Goal: Information Seeking & Learning: Find contact information

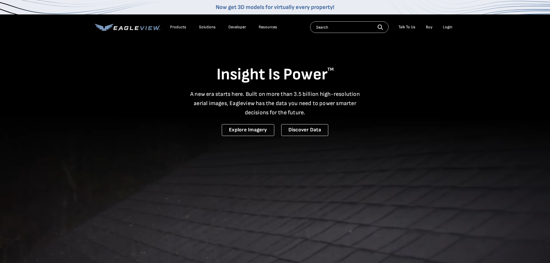
click at [450, 28] on div "Login" at bounding box center [448, 27] width 10 height 5
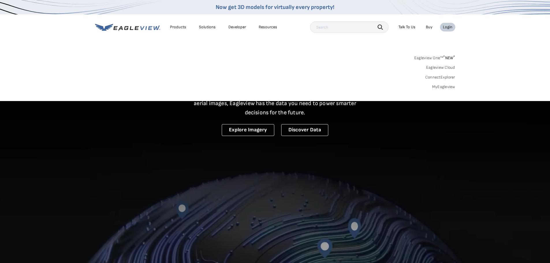
click at [444, 26] on div "Login" at bounding box center [448, 27] width 10 height 5
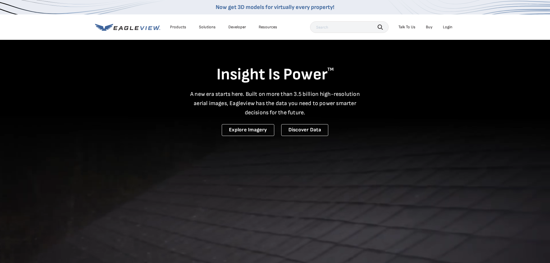
click at [445, 25] on div "Login" at bounding box center [448, 27] width 10 height 5
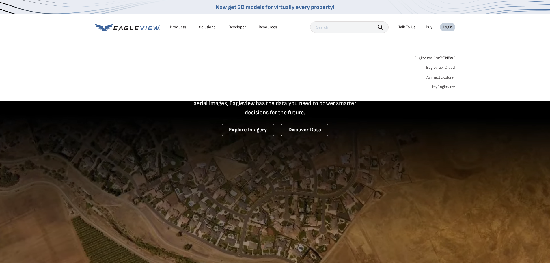
click at [443, 85] on link "MyEagleview" at bounding box center [443, 86] width 23 height 5
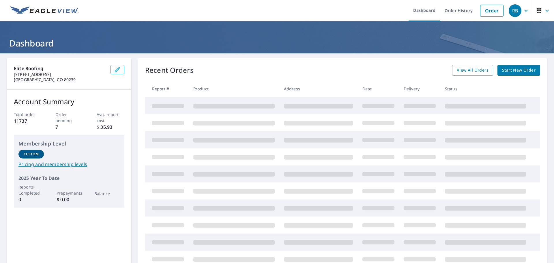
click at [523, 12] on icon "button" at bounding box center [526, 10] width 7 height 7
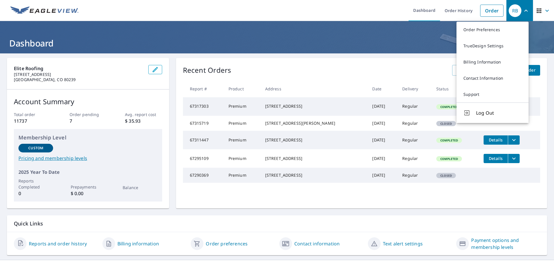
click at [426, 70] on div "Recent Orders View All Orders Start New Order" at bounding box center [361, 70] width 357 height 11
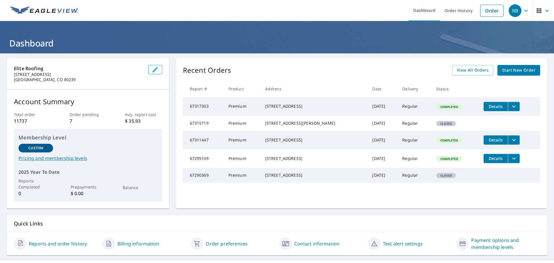
click at [538, 6] on span "button" at bounding box center [543, 11] width 16 height 14
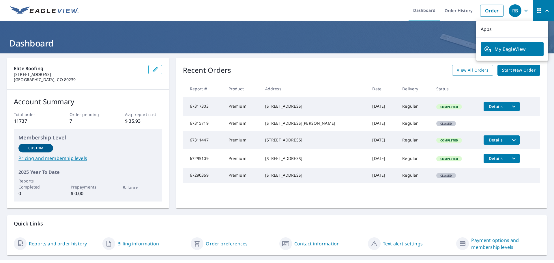
click at [512, 10] on div "RB" at bounding box center [515, 10] width 13 height 13
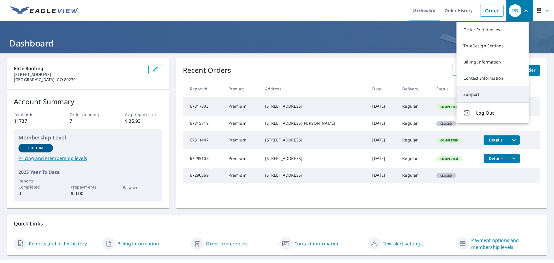
click at [497, 100] on link "Support" at bounding box center [492, 94] width 72 height 16
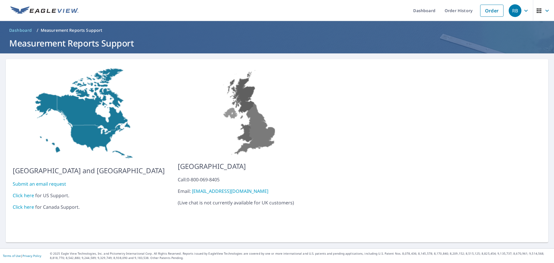
click at [27, 192] on link "Click here" at bounding box center [23, 195] width 21 height 6
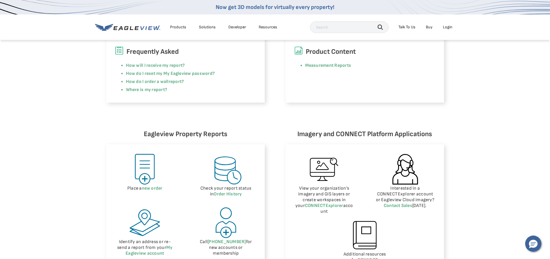
scroll to position [172, 0]
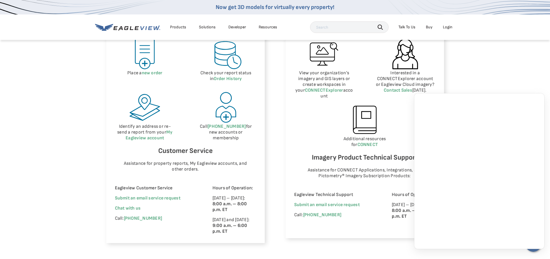
scroll to position [288, 0]
click at [131, 208] on span "Chat with us" at bounding box center [128, 207] width 26 height 5
click at [125, 206] on span "Chat with us" at bounding box center [128, 207] width 26 height 5
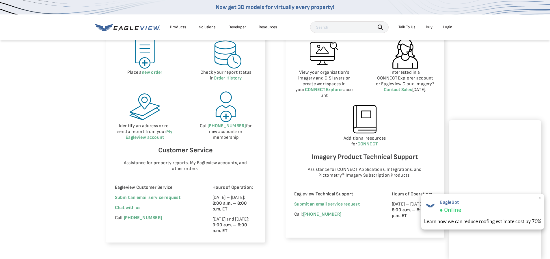
click at [539, 197] on span "×" at bounding box center [539, 198] width 3 height 6
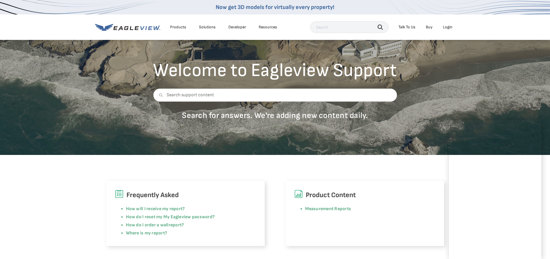
scroll to position [29, 0]
